Goal: Task Accomplishment & Management: Manage account settings

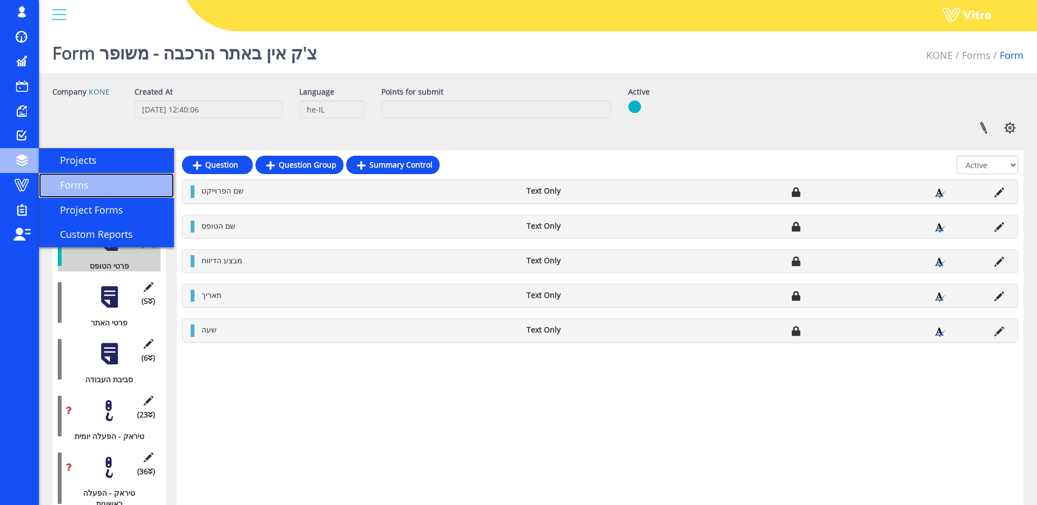
click at [82, 183] on span "Forms" at bounding box center [68, 184] width 42 height 13
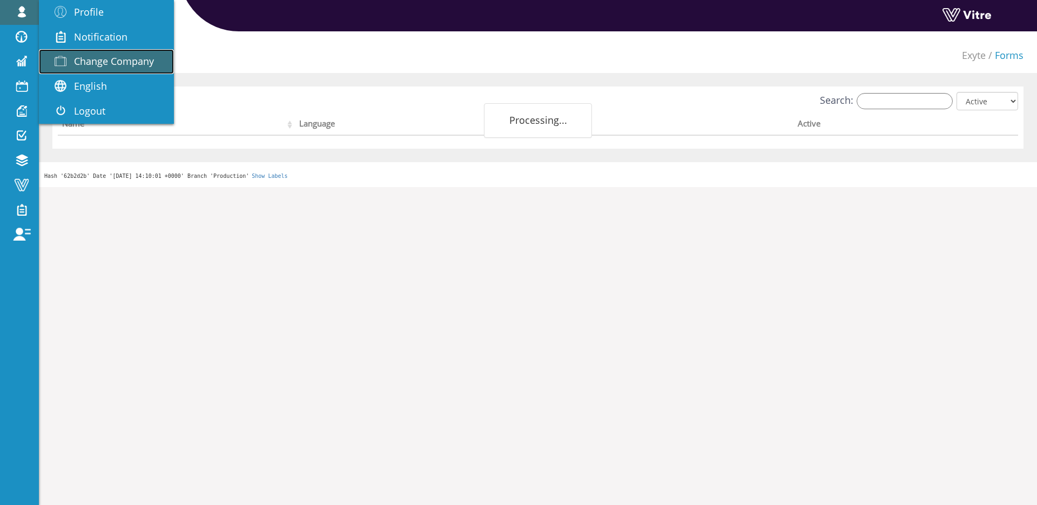
click at [89, 57] on span "Change Company" at bounding box center [114, 61] width 80 height 13
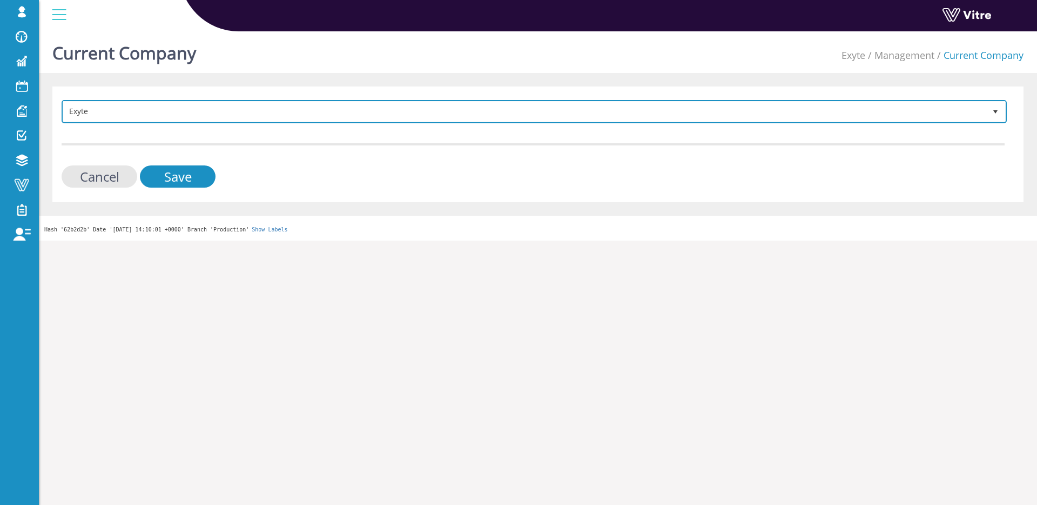
click at [394, 100] on span "Exyte 406" at bounding box center [535, 111] width 946 height 23
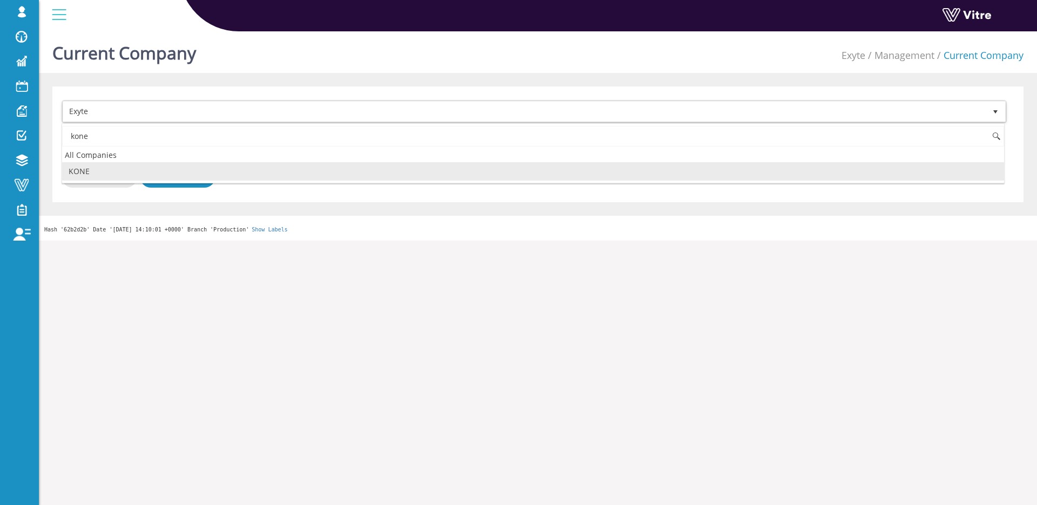
click at [192, 177] on li "KONE" at bounding box center [533, 171] width 942 height 18
type input "kone"
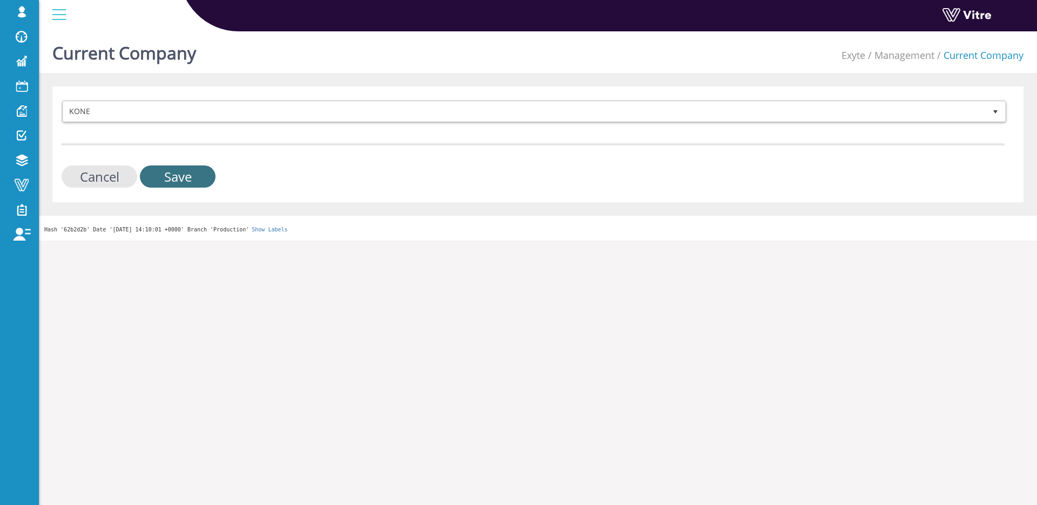
click at [192, 177] on input "Save" at bounding box center [178, 176] width 76 height 22
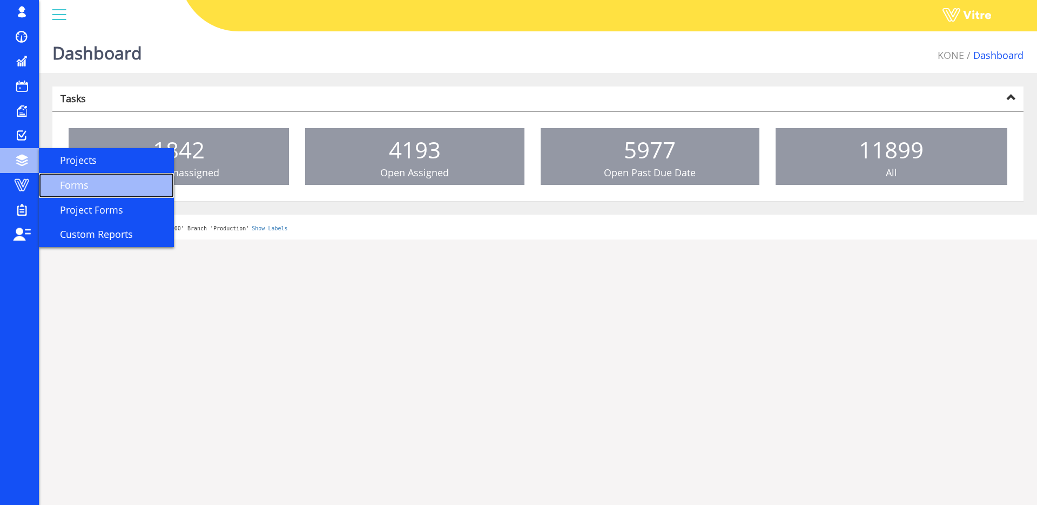
click at [73, 187] on span "Forms" at bounding box center [68, 184] width 42 height 13
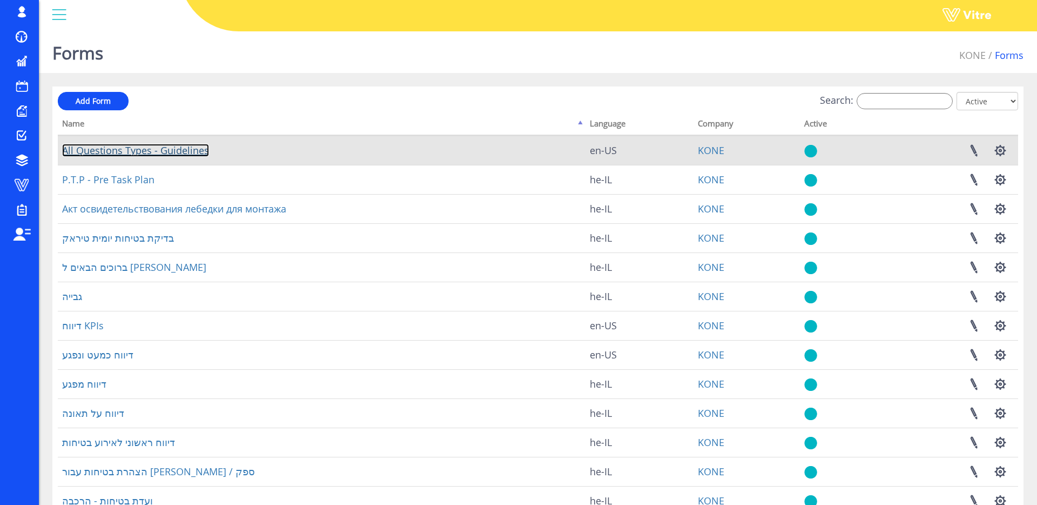
click at [198, 148] on link "All Questions Types - Guidelines" at bounding box center [135, 150] width 147 height 13
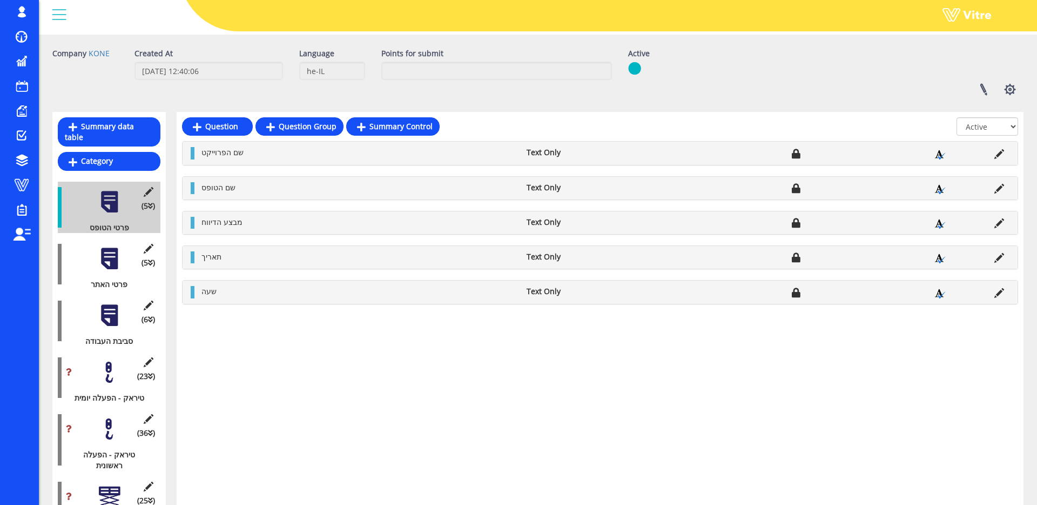
scroll to position [64, 0]
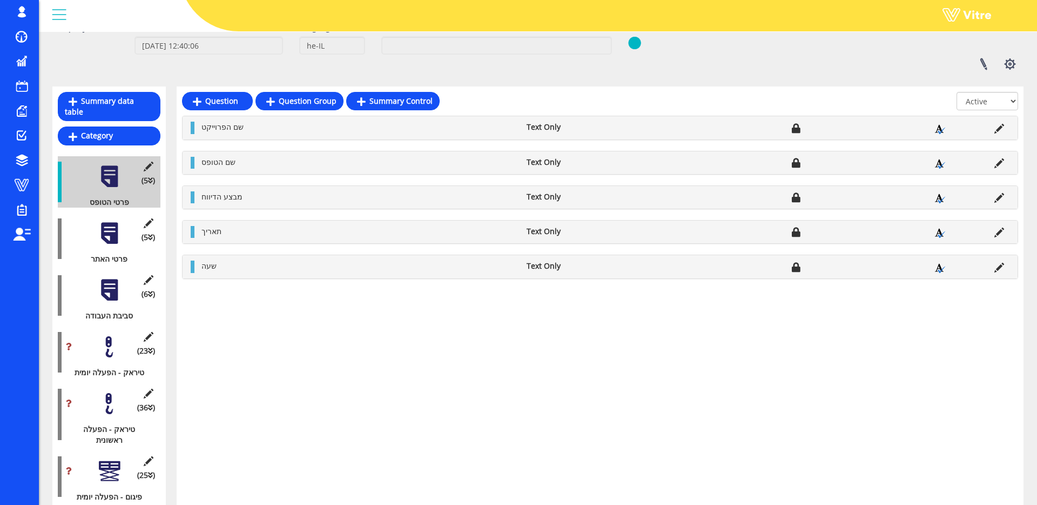
click at [109, 239] on div at bounding box center [109, 233] width 24 height 24
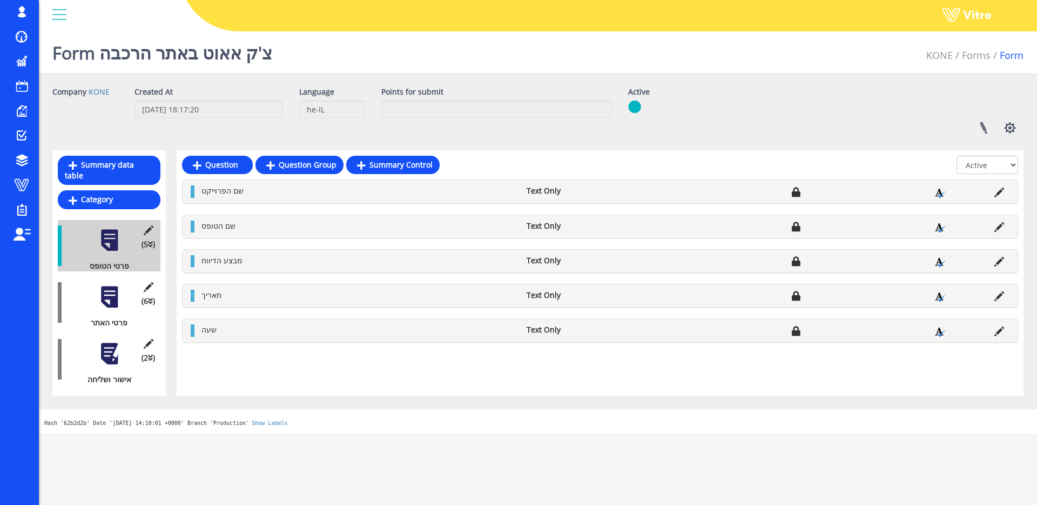
click at [121, 306] on div at bounding box center [109, 297] width 24 height 24
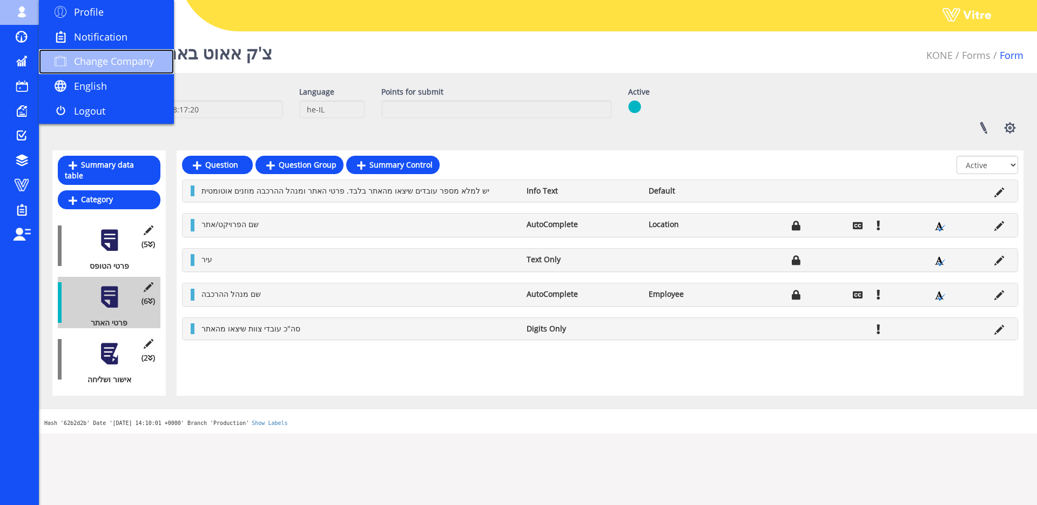
click at [94, 51] on link "Change Company" at bounding box center [106, 61] width 135 height 25
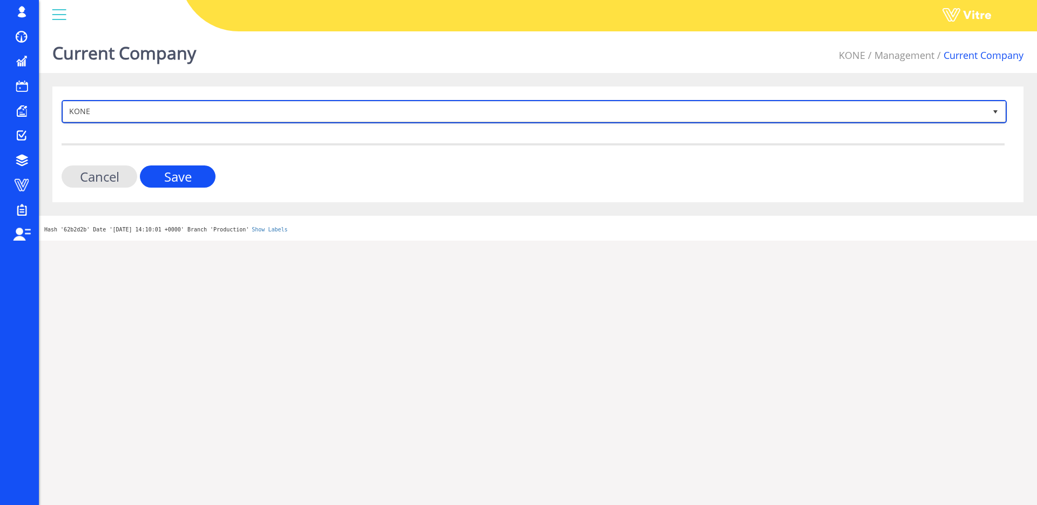
click at [166, 106] on span "KONE" at bounding box center [524, 111] width 923 height 19
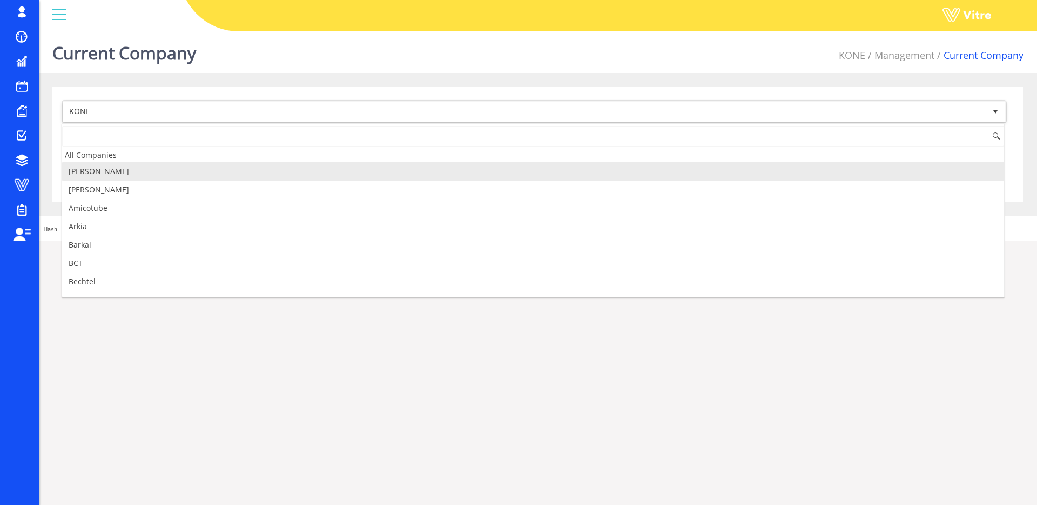
click at [120, 176] on li "[PERSON_NAME]" at bounding box center [533, 171] width 942 height 18
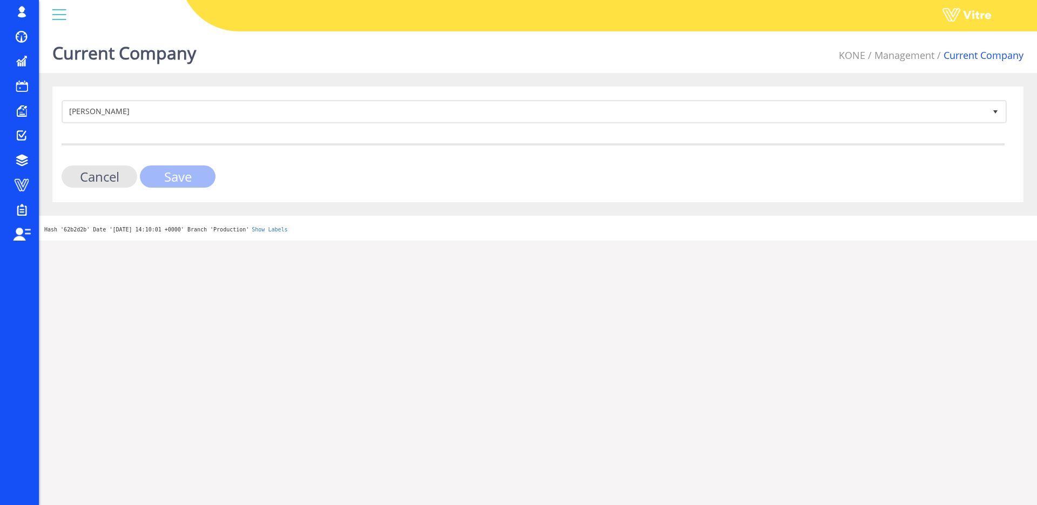
click at [156, 171] on input "Save" at bounding box center [178, 176] width 76 height 22
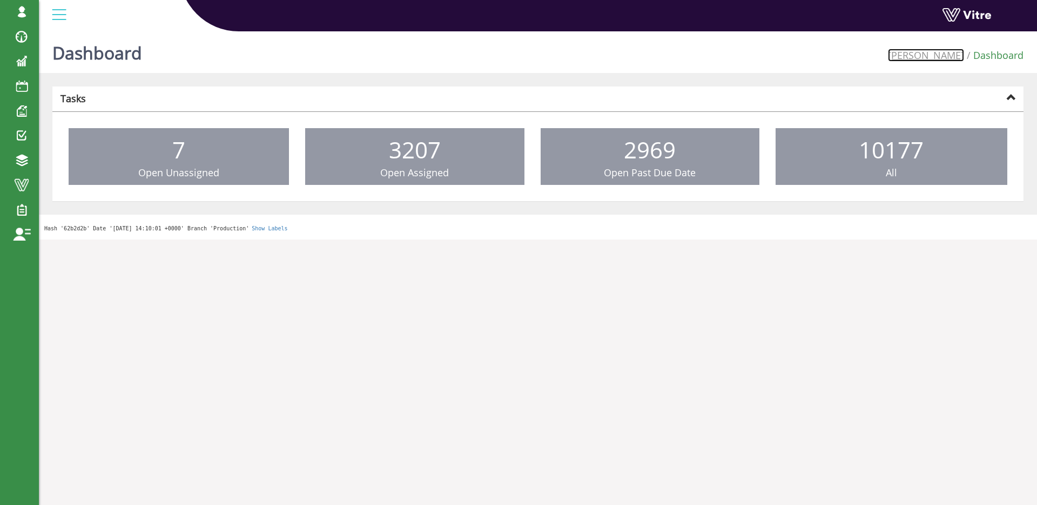
click at [940, 57] on link "[PERSON_NAME]" at bounding box center [926, 55] width 76 height 13
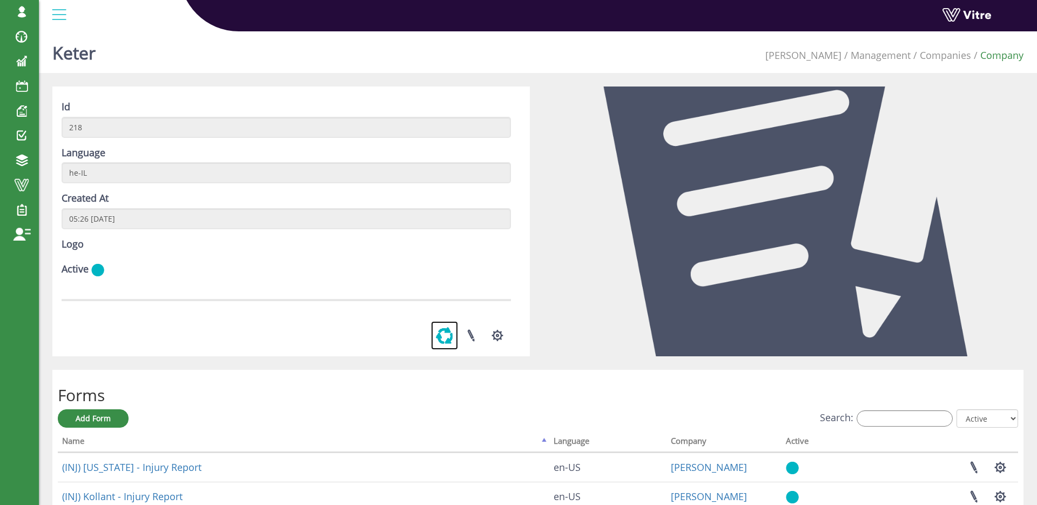
click at [446, 350] on link at bounding box center [444, 335] width 27 height 29
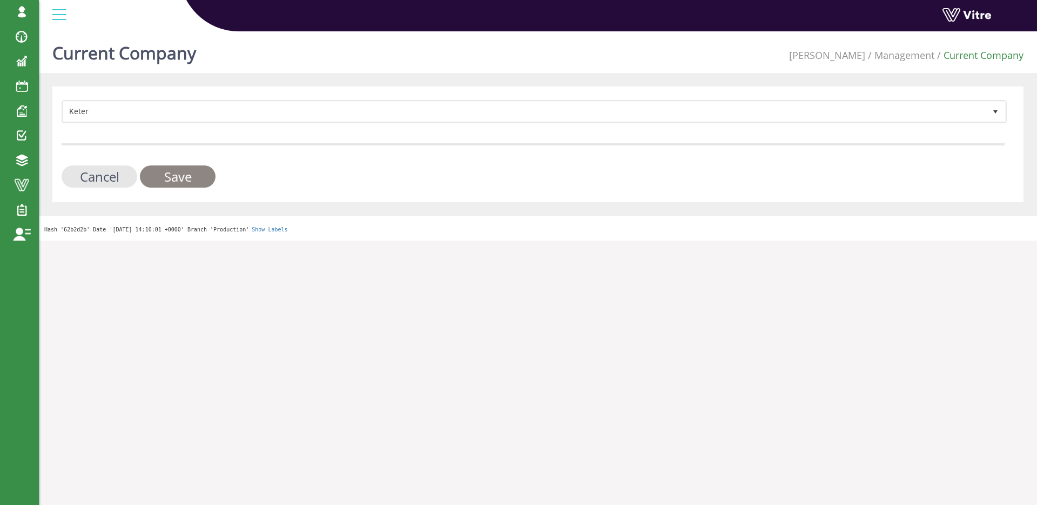
click at [180, 184] on input "Save" at bounding box center [178, 176] width 76 height 22
